Goal: Information Seeking & Learning: Learn about a topic

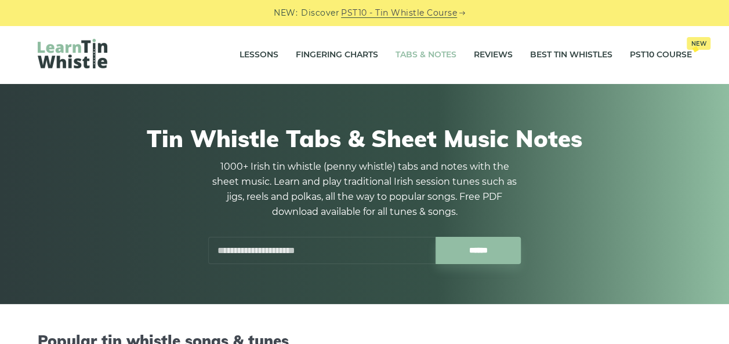
click at [437, 53] on link "Tabs & Notes" at bounding box center [425, 55] width 61 height 29
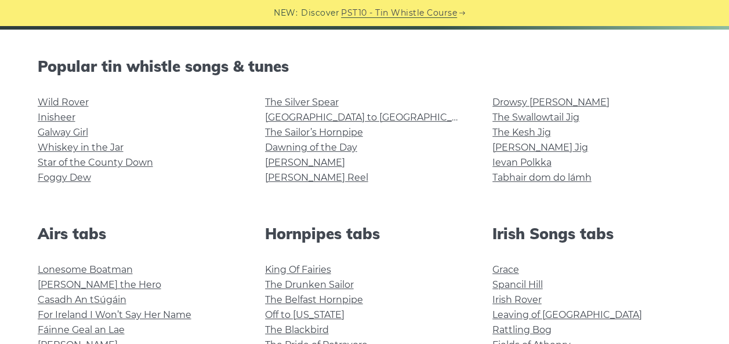
scroll to position [290, 0]
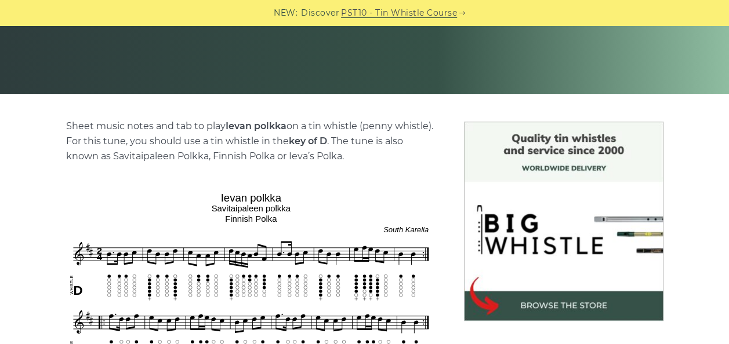
scroll to position [348, 0]
